Goal: Obtain resource: Obtain resource

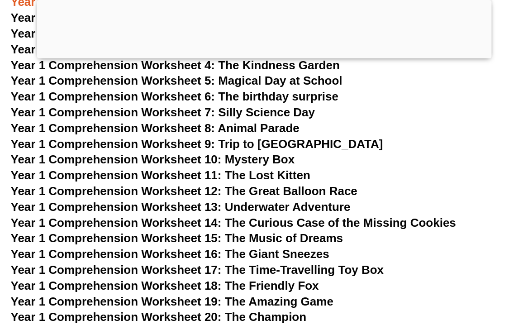
scroll to position [1245, 0]
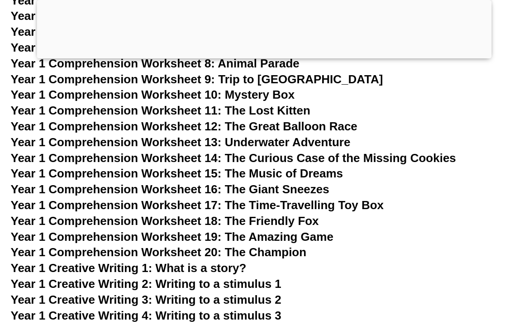
click at [274, 106] on span "Year 1 Comprehension Worksheet 11: The Lost Kitten" at bounding box center [160, 111] width 299 height 14
click at [268, 237] on span "Year 1 Comprehension Worksheet 19: The Amazing Game" at bounding box center [172, 237] width 323 height 14
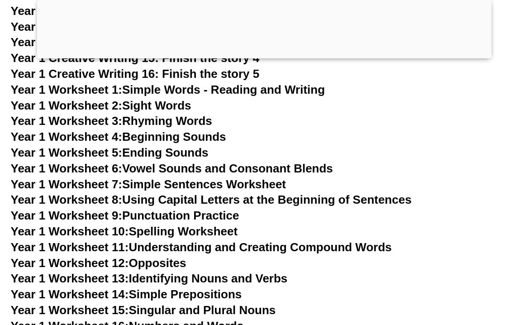
scroll to position [1455, 0]
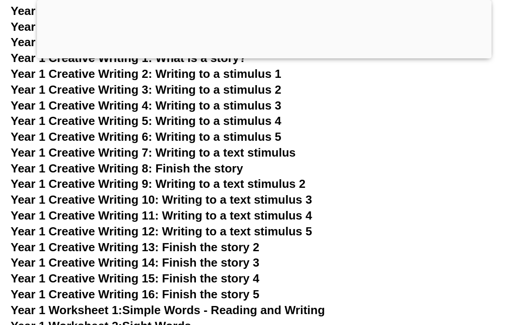
click at [94, 169] on span "Year 1 Creative Writing 8: Finish the story" at bounding box center [127, 168] width 233 height 14
click at [354, 151] on h3 "Year 1 Creative Writing 7: Writing to a text stimulus" at bounding box center [264, 152] width 507 height 15
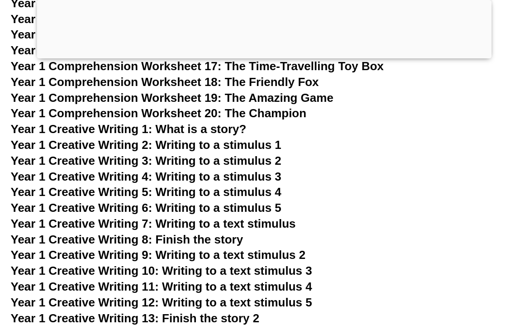
scroll to position [1365, 0]
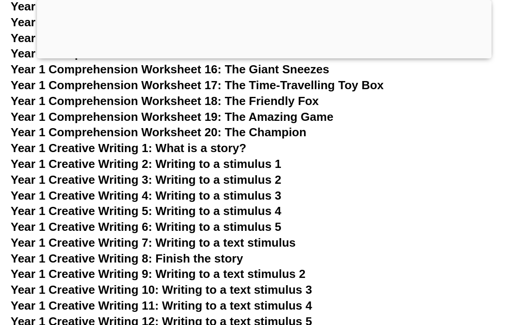
click at [318, 162] on h3 "Year 1 Creative Writing 2: Writing to a stimulus 1" at bounding box center [264, 164] width 507 height 15
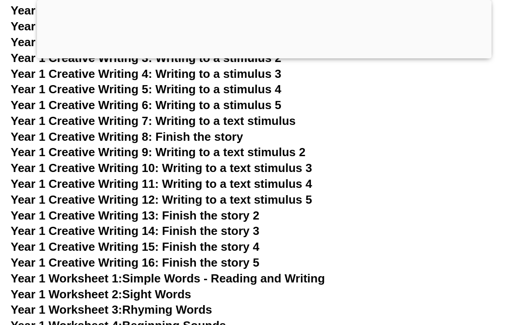
scroll to position [1506, 0]
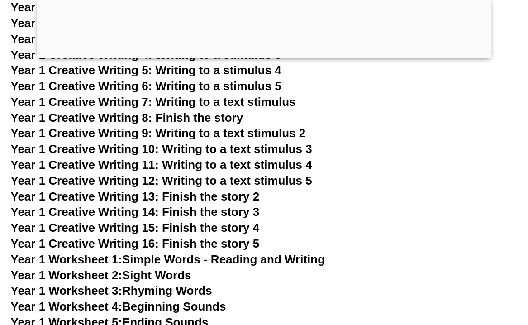
click at [311, 221] on h3 "Year 1 Creative Writing 15: Finish the story 4" at bounding box center [264, 227] width 507 height 15
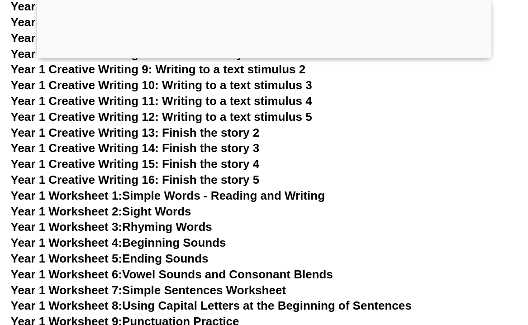
scroll to position [1573, 0]
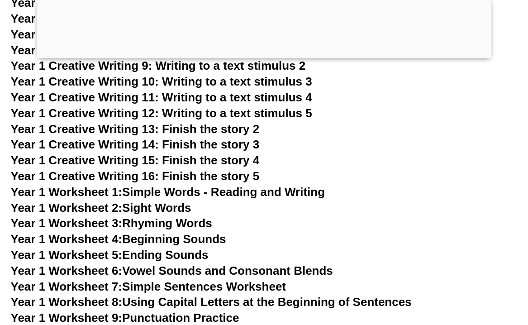
click at [311, 221] on h3 "Year 1 Worksheet 3: Rhyming Words" at bounding box center [264, 223] width 507 height 15
click at [206, 168] on h3 "Year 1 Creative Writing 15: Finish the story 4" at bounding box center [264, 160] width 507 height 15
click at [212, 158] on span "Year 1 Creative Writing 15: Finish the story 4" at bounding box center [135, 160] width 249 height 14
